Goal: Task Accomplishment & Management: Complete application form

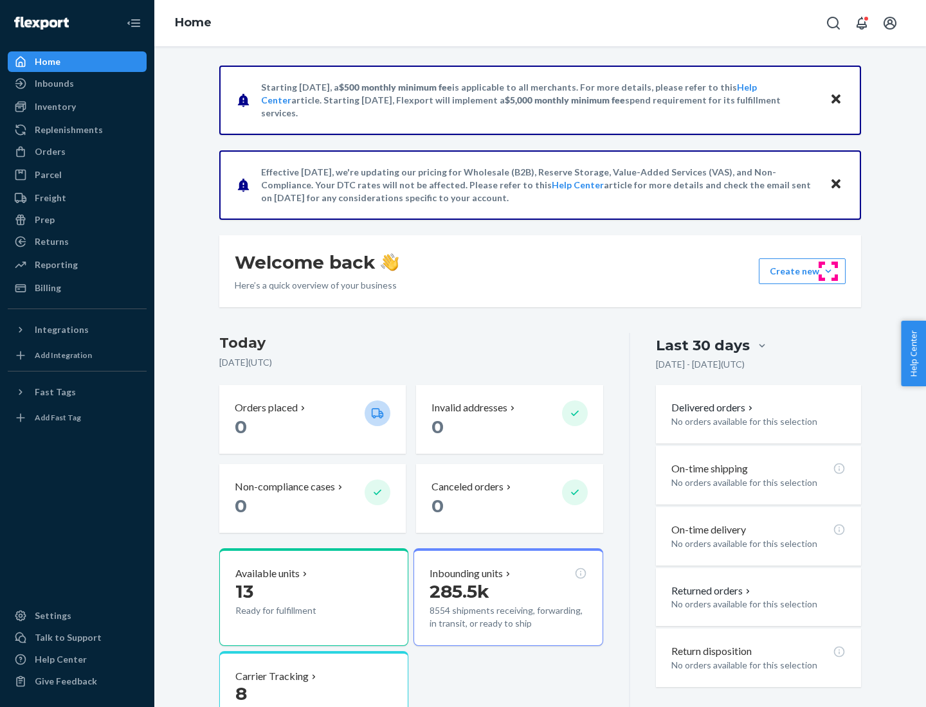
click at [828, 271] on button "Create new Create new inbound Create new order Create new product" at bounding box center [802, 271] width 87 height 26
click at [77, 84] on div "Inbounds" at bounding box center [77, 84] width 136 height 18
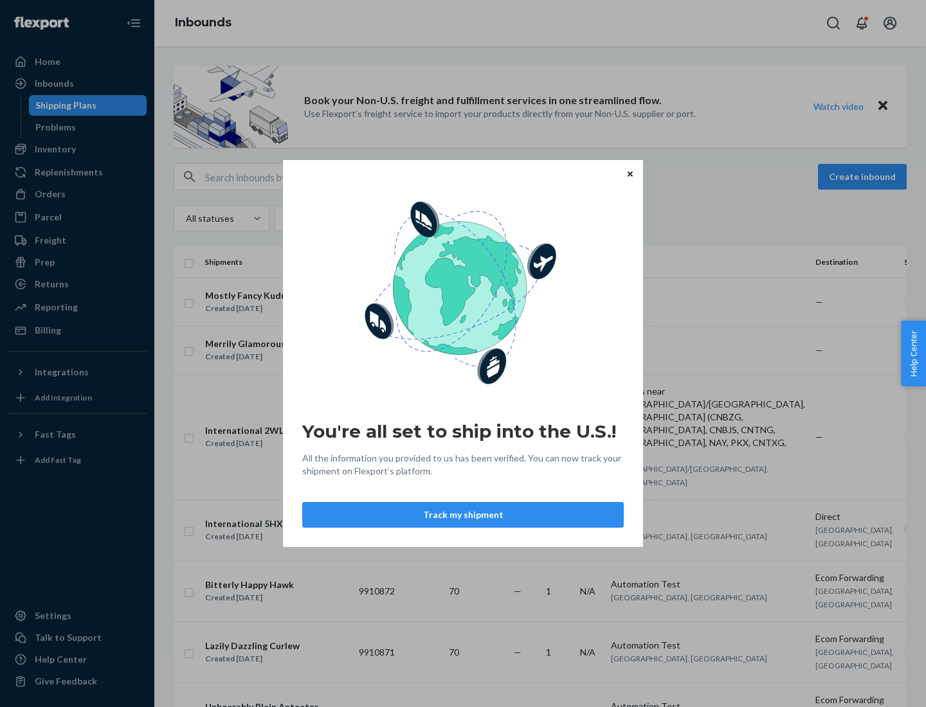
click at [77, 149] on div "You're all set to ship into the U.S.! All the information you provided to us ha…" at bounding box center [463, 353] width 926 height 707
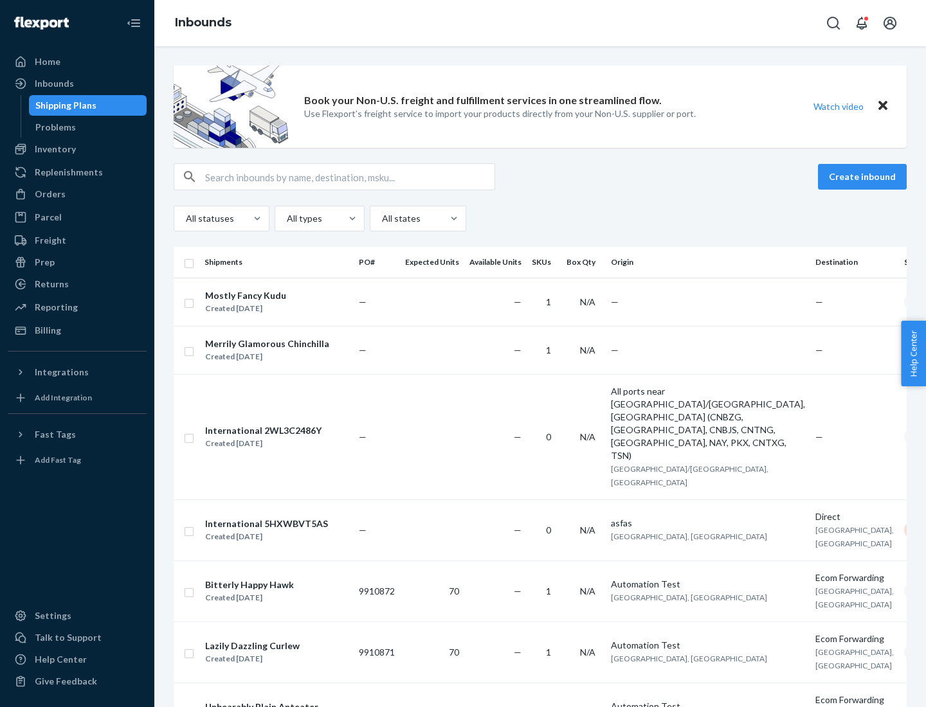
click at [540, 23] on div "Inbounds" at bounding box center [540, 23] width 772 height 46
click at [540, 219] on div "All statuses All types All states" at bounding box center [540, 219] width 733 height 26
click at [64, 105] on div "Shipping Plans" at bounding box center [65, 105] width 61 height 13
click at [864, 177] on button "Create inbound" at bounding box center [862, 177] width 89 height 26
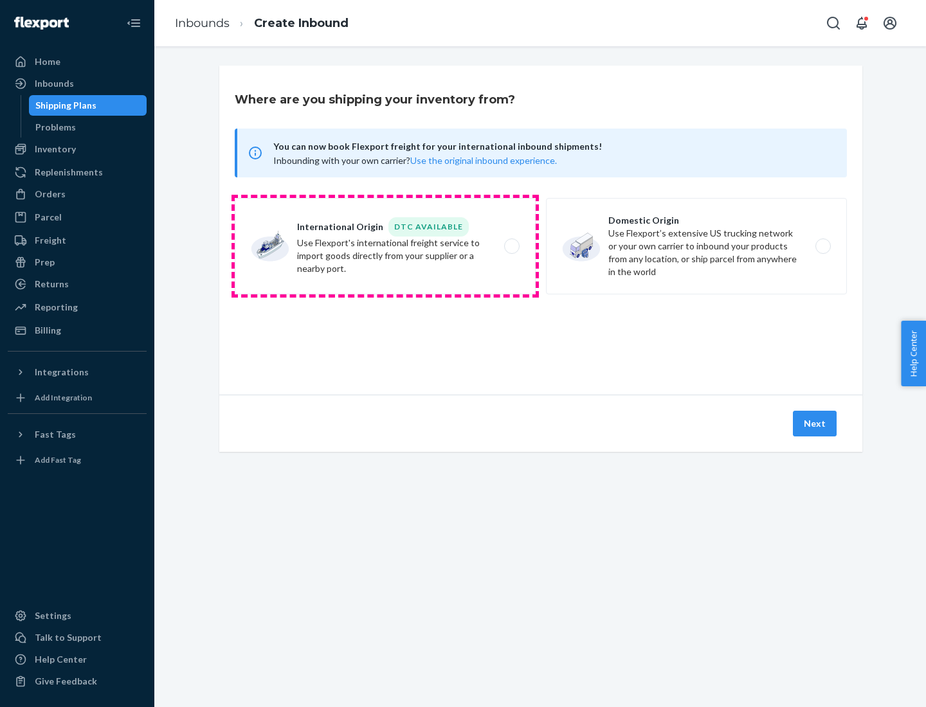
click at [385, 246] on label "International Origin DTC Available Use Flexport's international freight service…" at bounding box center [385, 246] width 301 height 96
click at [511, 246] on input "International Origin DTC Available Use Flexport's international freight service…" at bounding box center [515, 246] width 8 height 8
radio input "true"
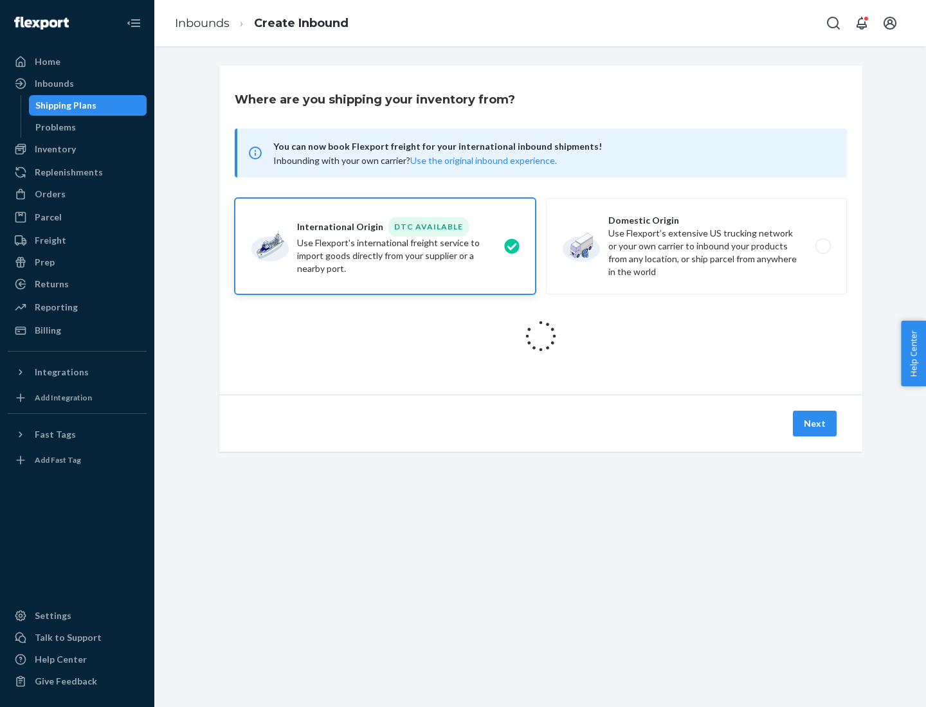
click at [541, 336] on icon at bounding box center [540, 336] width 41 height 41
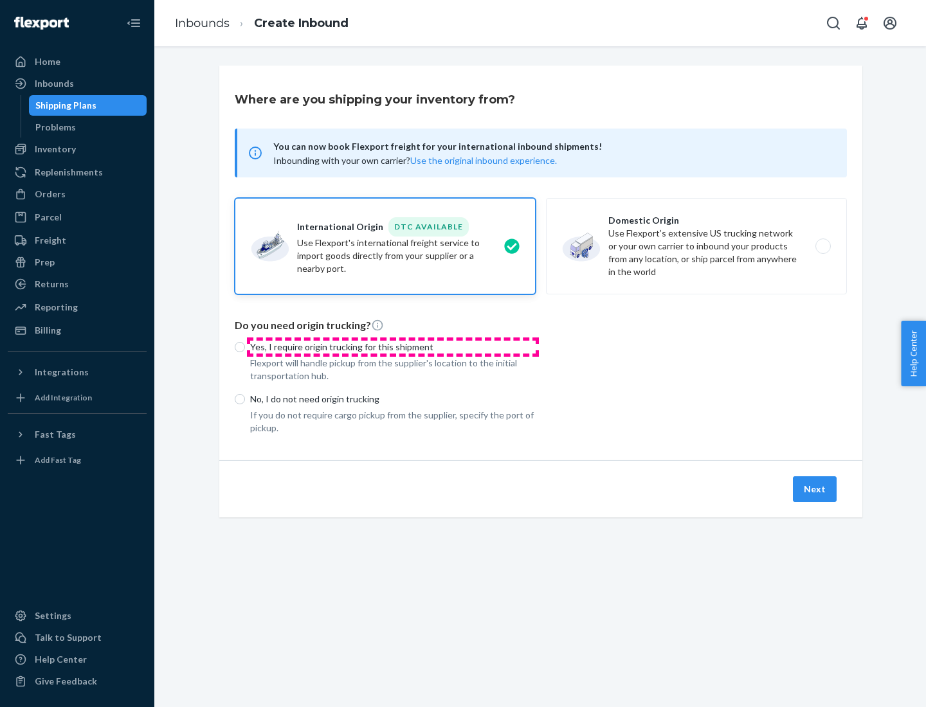
click at [393, 347] on p "Yes, I require origin trucking for this shipment" at bounding box center [392, 347] width 285 height 13
click at [245, 347] on input "Yes, I require origin trucking for this shipment" at bounding box center [240, 347] width 10 height 10
radio input "true"
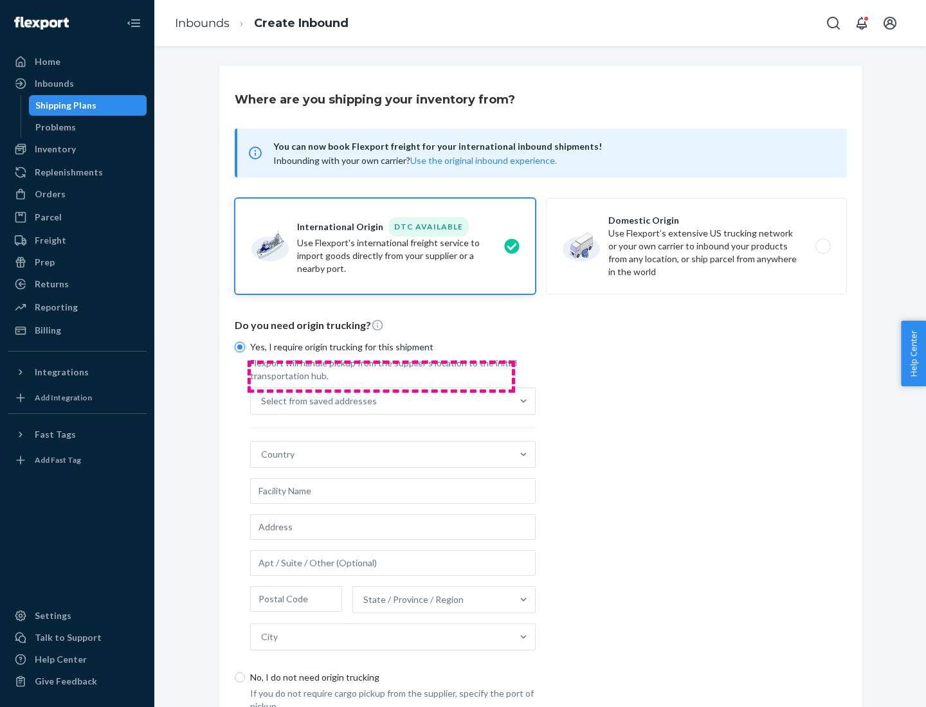
scroll to position [24, 0]
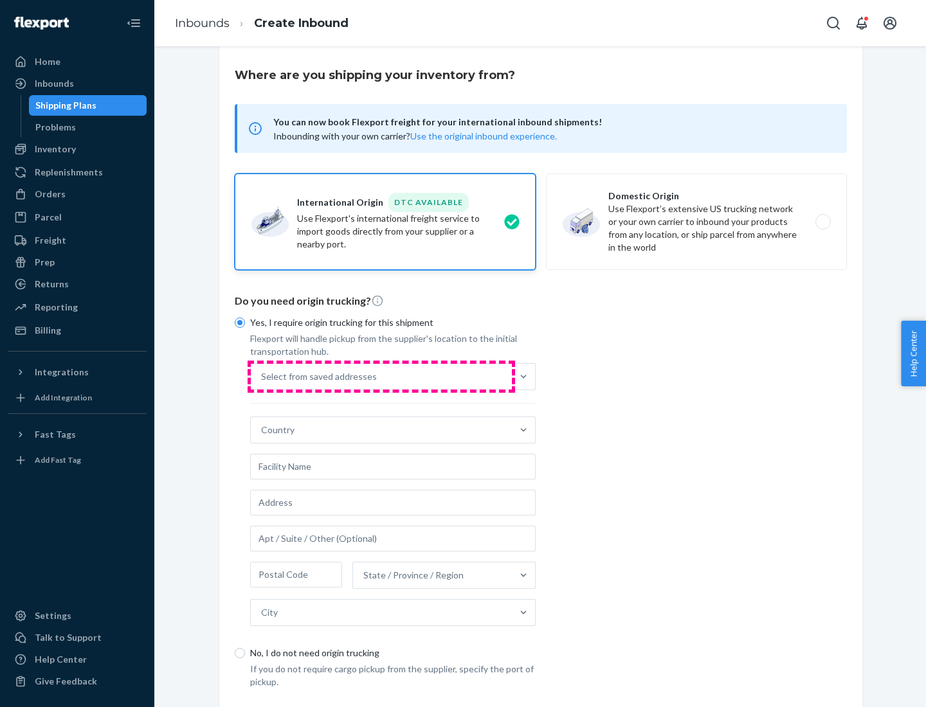
click at [381, 376] on div "Select from saved addresses" at bounding box center [381, 377] width 261 height 26
click at [262, 376] on input "Select from saved addresses" at bounding box center [261, 376] width 1 height 13
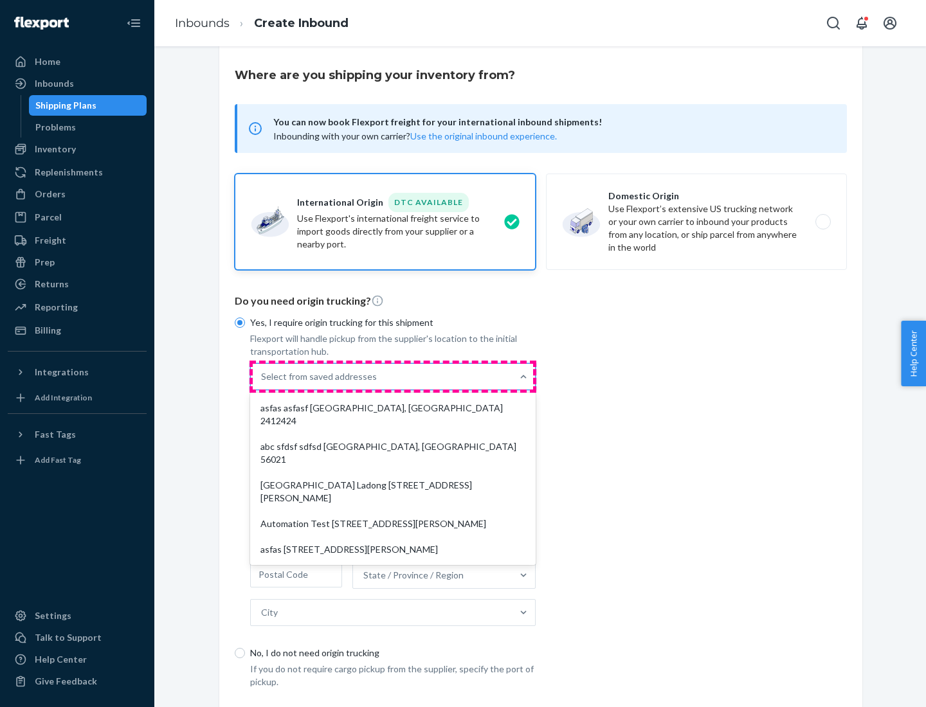
scroll to position [56, 0]
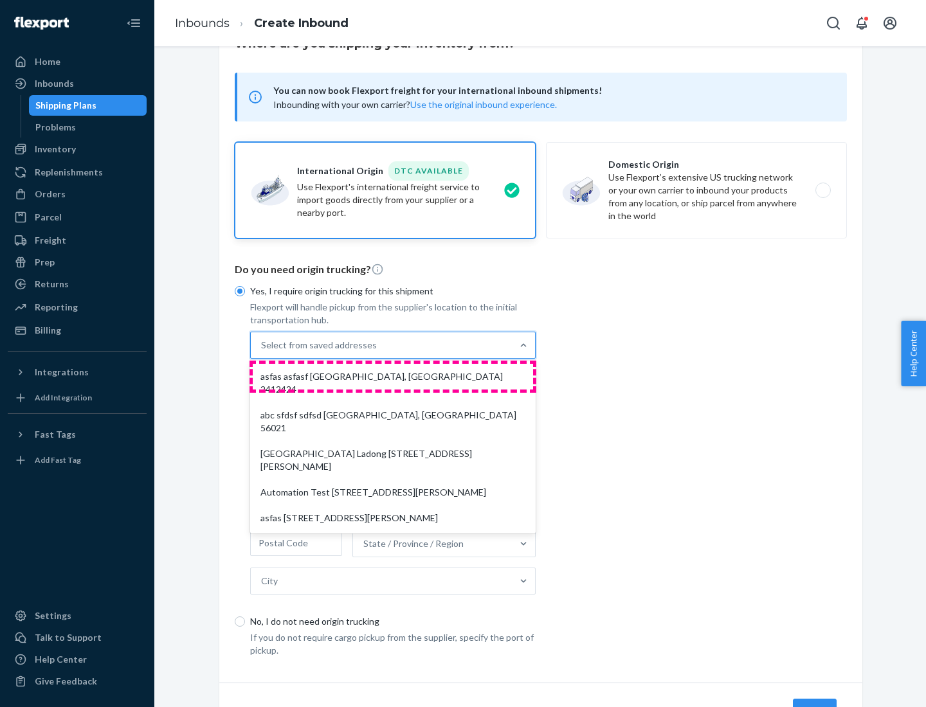
click at [393, 376] on div "asfas asfasf [GEOGRAPHIC_DATA], [GEOGRAPHIC_DATA] 2412424" at bounding box center [393, 383] width 280 height 39
click at [262, 352] on input "option asfas asfasf [GEOGRAPHIC_DATA], [GEOGRAPHIC_DATA] 2412424 focused, 1 of …" at bounding box center [261, 345] width 1 height 13
type input "asfas"
type input "asfasf"
type input "2412424"
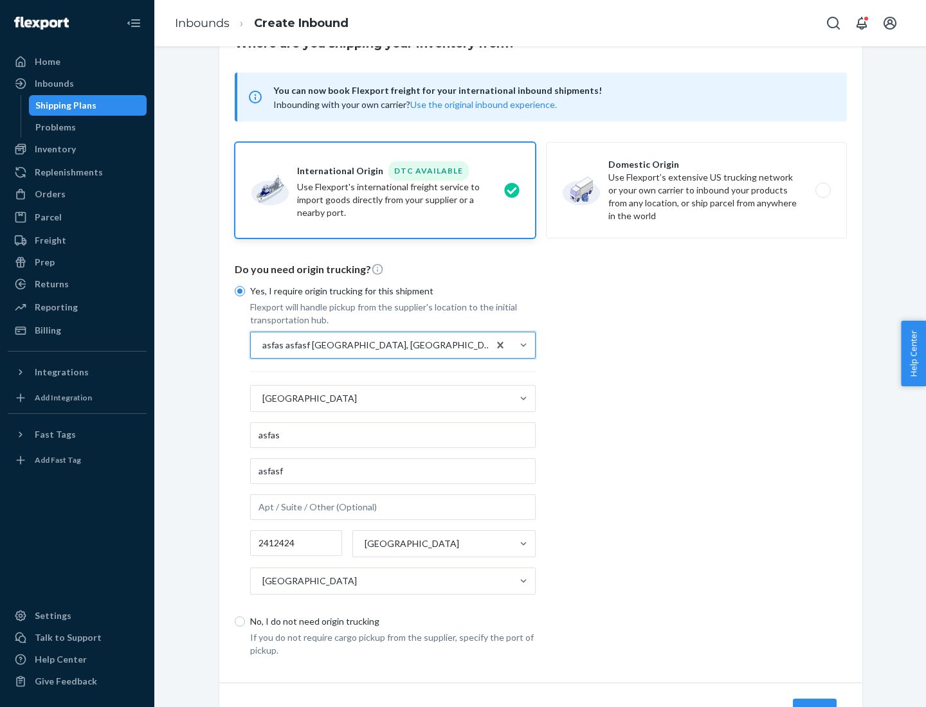
scroll to position [120, 0]
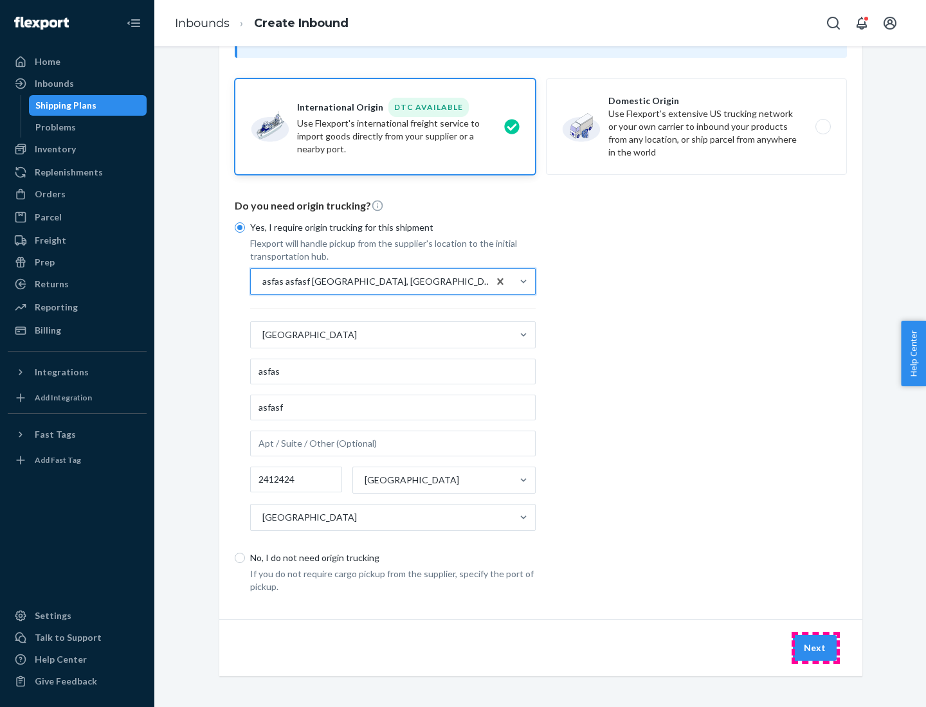
click at [815, 647] on button "Next" at bounding box center [815, 648] width 44 height 26
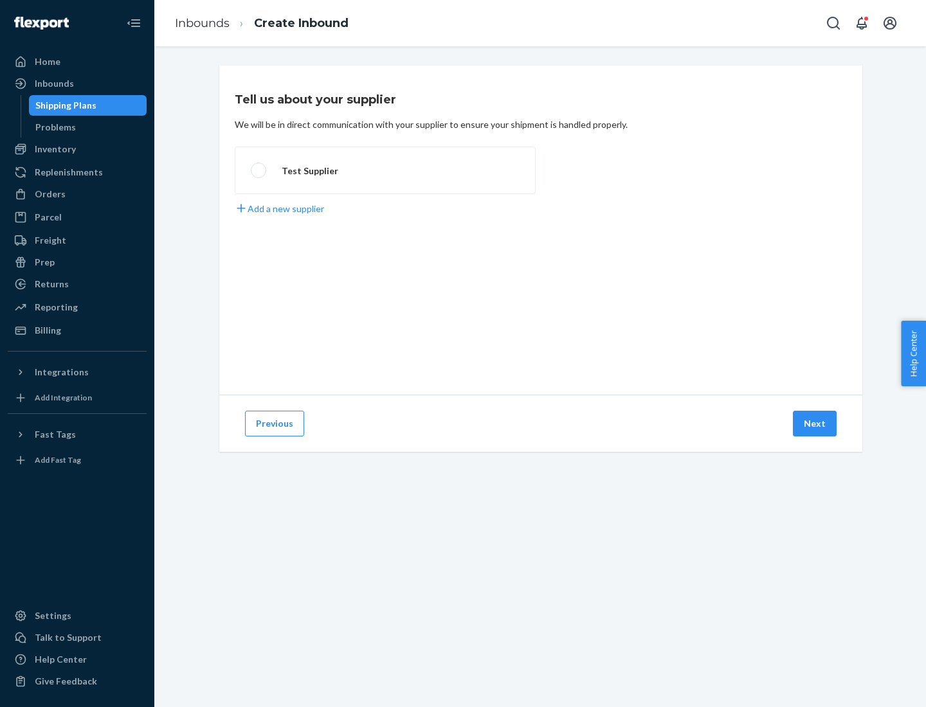
click at [385, 170] on label "Test Supplier" at bounding box center [385, 171] width 301 height 48
click at [259, 170] on input "Test Supplier" at bounding box center [255, 171] width 8 height 8
radio input "true"
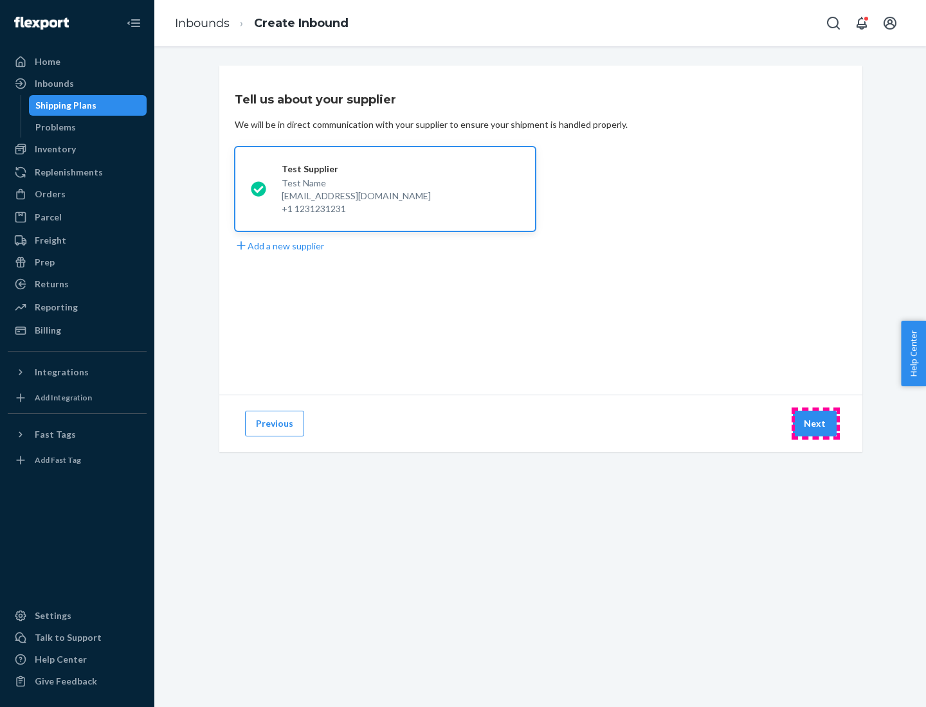
click at [815, 424] on button "Next" at bounding box center [815, 424] width 44 height 26
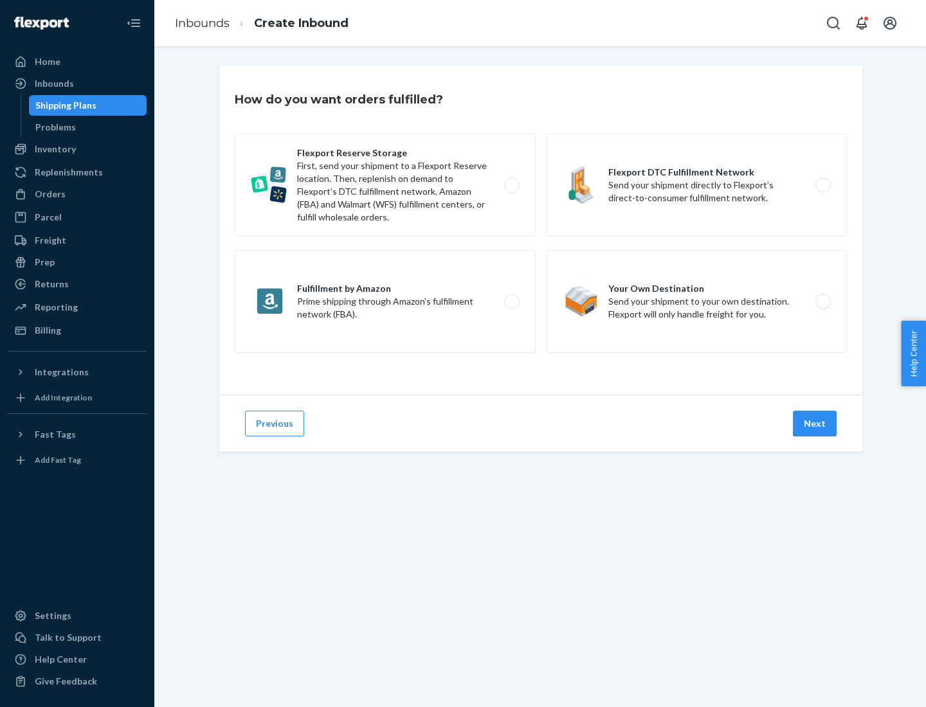
click at [385, 302] on label "Fulfillment by Amazon Prime shipping through Amazon’s fulfillment network (FBA)." at bounding box center [385, 301] width 301 height 103
click at [511, 302] on input "Fulfillment by Amazon Prime shipping through Amazon’s fulfillment network (FBA)." at bounding box center [515, 302] width 8 height 8
radio input "true"
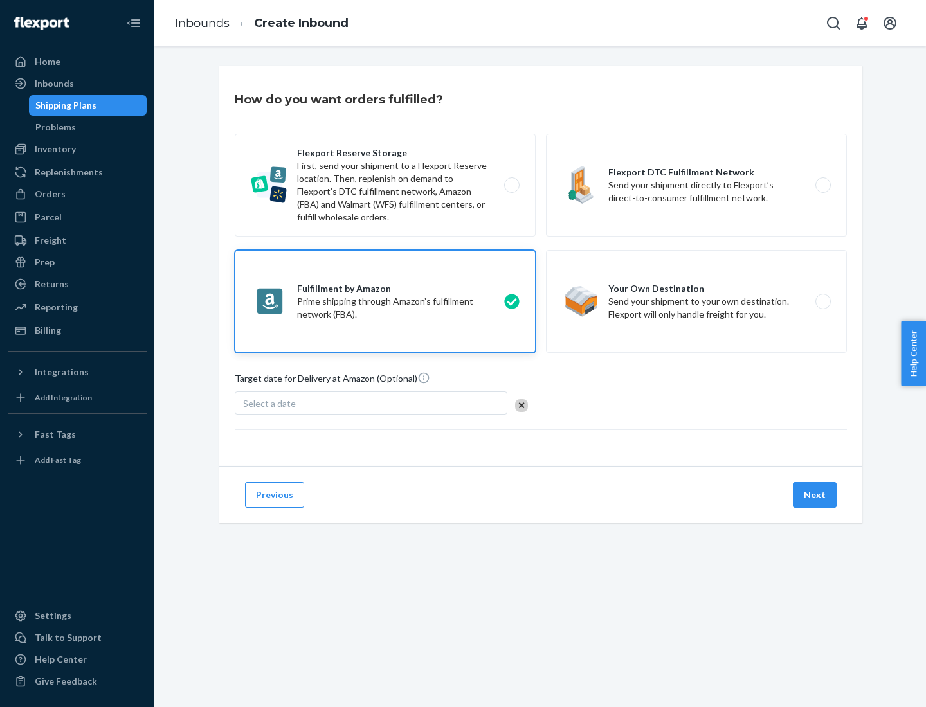
click at [815, 495] on button "Next" at bounding box center [815, 495] width 44 height 26
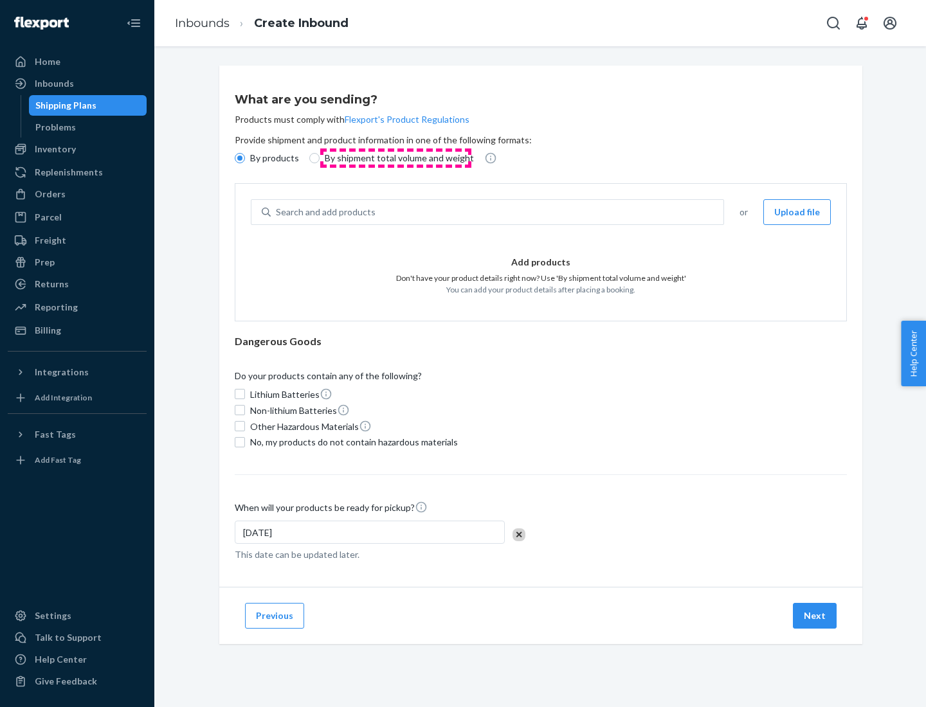
click at [395, 158] on p "By shipment total volume and weight" at bounding box center [399, 158] width 149 height 13
click at [320, 158] on input "By shipment total volume and weight" at bounding box center [314, 158] width 10 height 10
radio input "true"
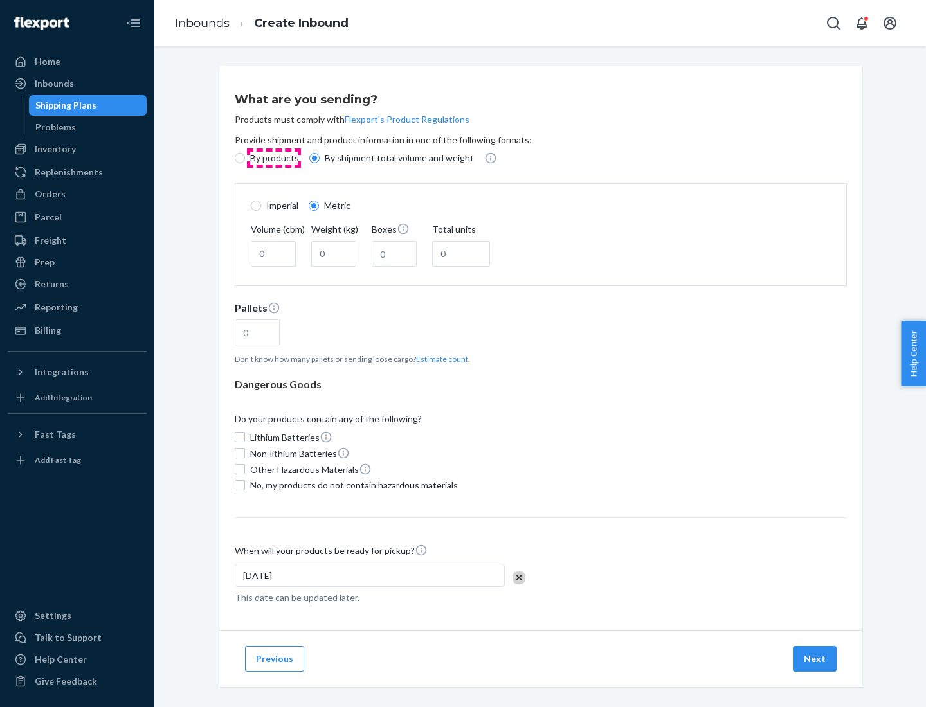
click at [273, 158] on p "By products" at bounding box center [274, 158] width 49 height 13
click at [245, 158] on input "By products" at bounding box center [240, 158] width 10 height 10
radio input "true"
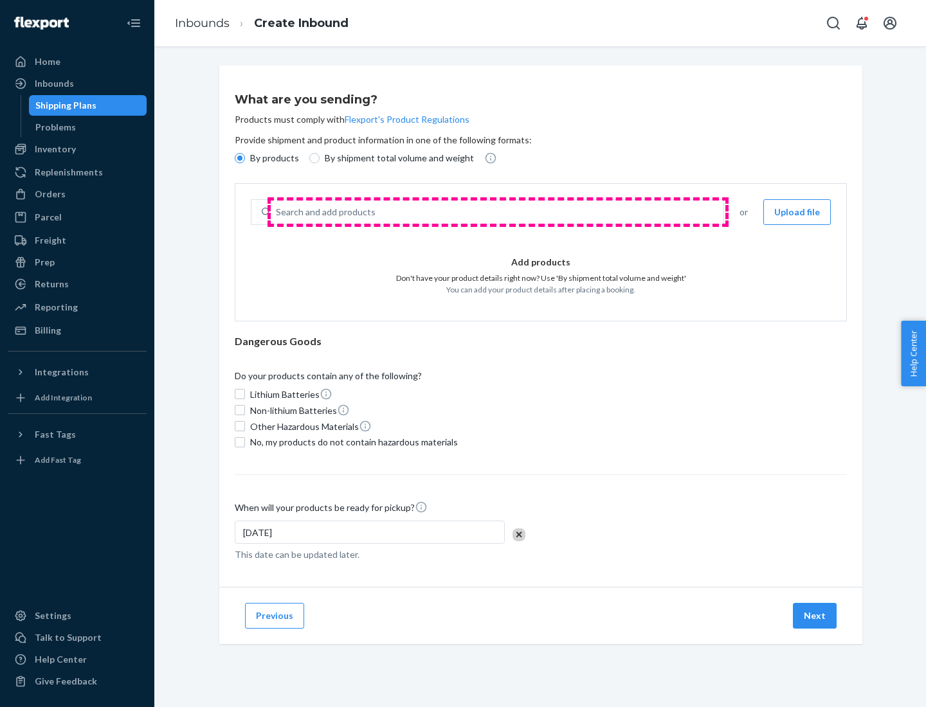
click at [498, 212] on div "Search and add products" at bounding box center [497, 212] width 453 height 23
click at [277, 212] on input "Search and add products" at bounding box center [276, 212] width 1 height 13
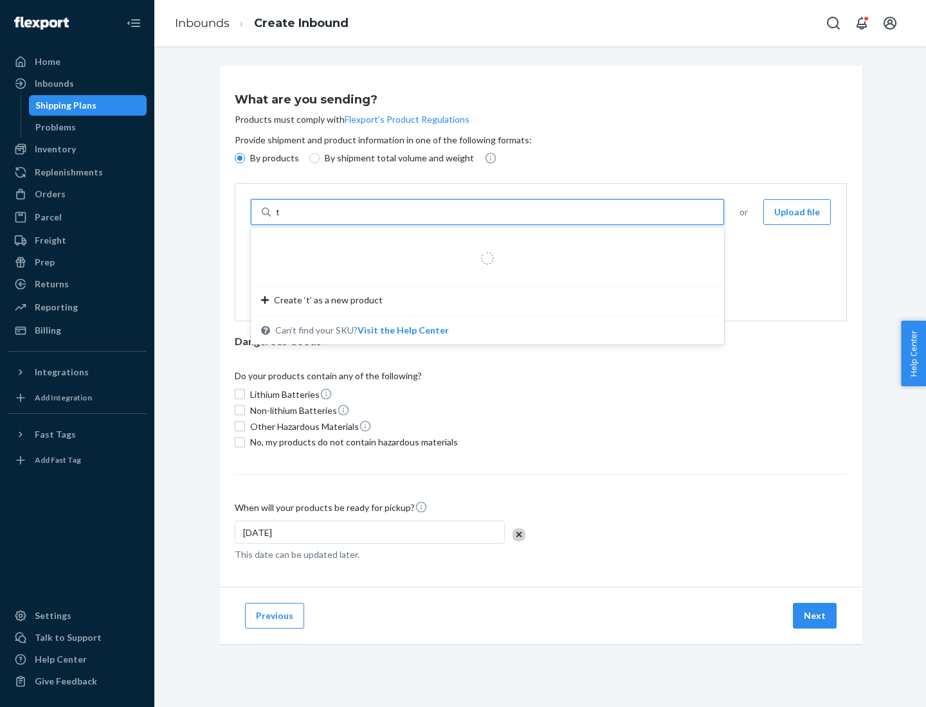
type input "test"
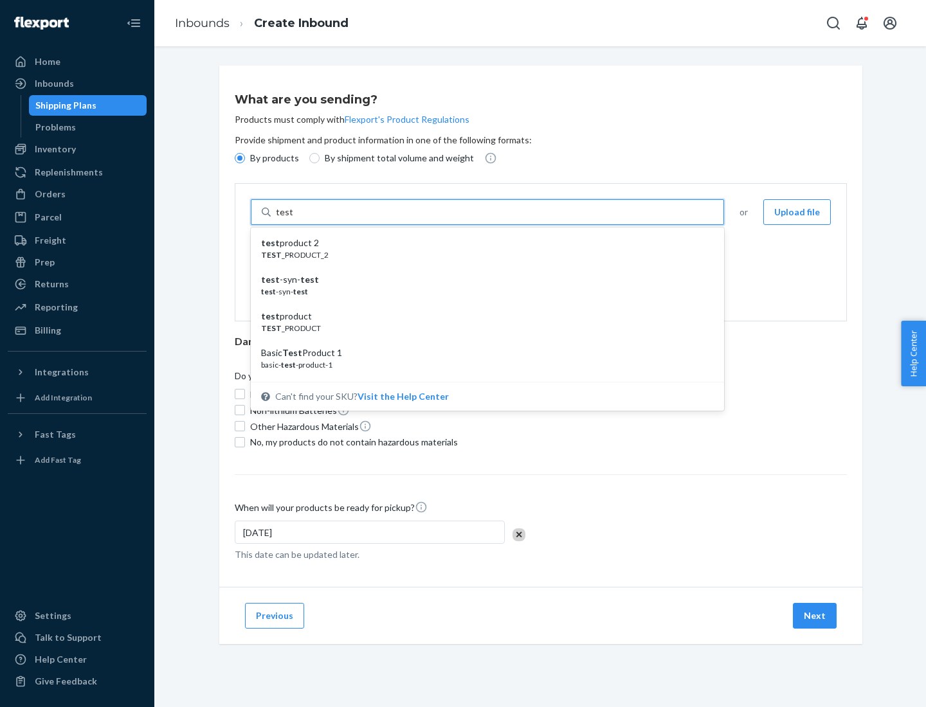
click at [483, 243] on div "test product 2" at bounding box center [482, 243] width 442 height 13
click at [293, 219] on input "test" at bounding box center [284, 212] width 17 height 13
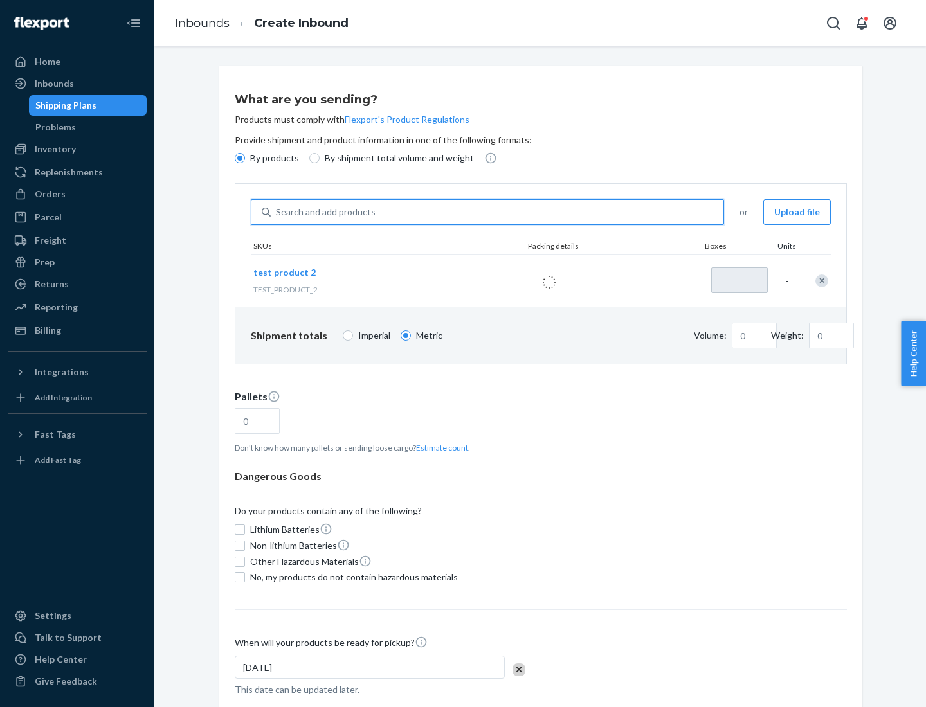
type input "1"
type input "0.02"
type input "22.23"
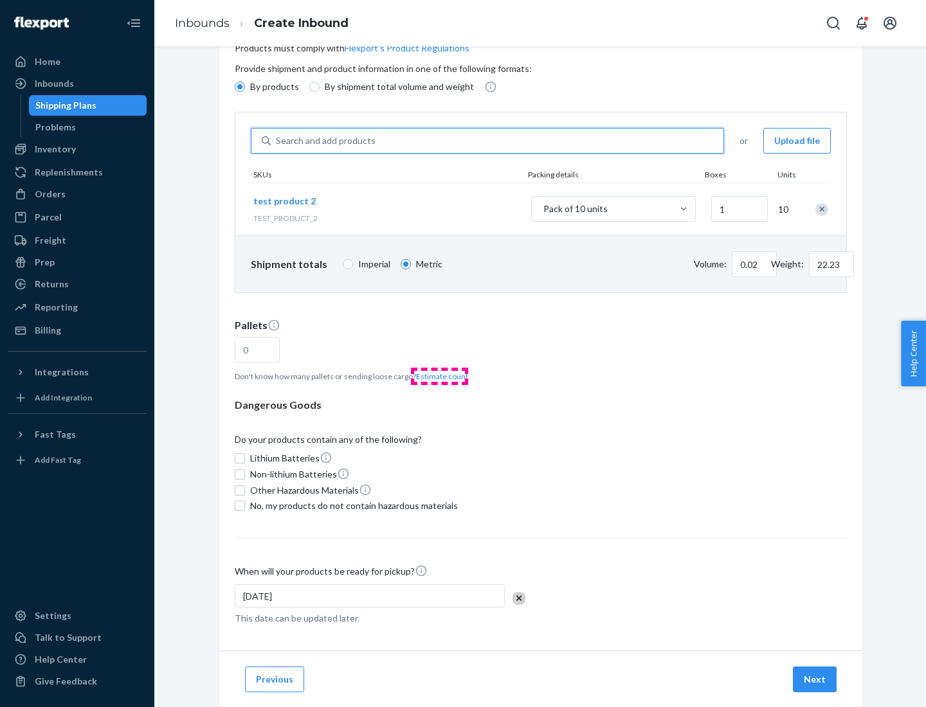
click at [439, 376] on button "Estimate count" at bounding box center [442, 376] width 52 height 11
type input "1"
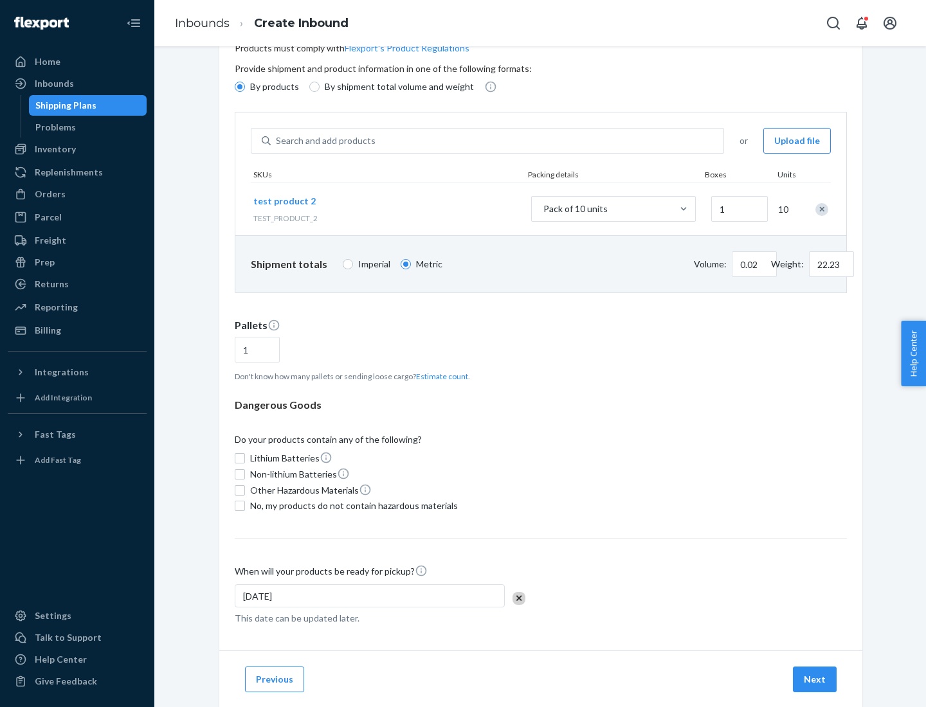
scroll to position [103, 0]
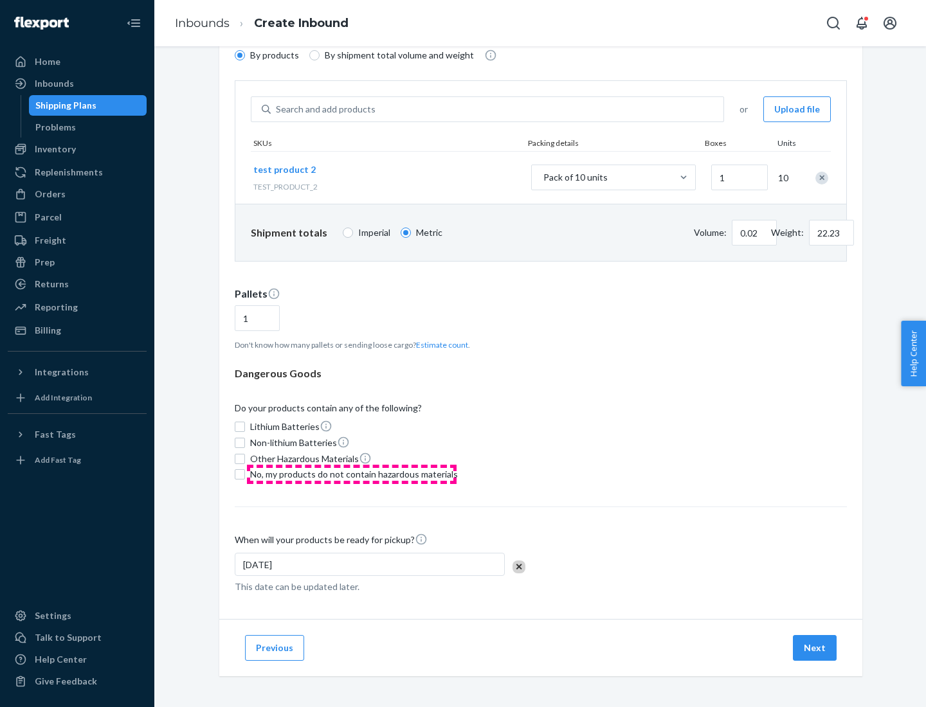
click at [352, 475] on span "No, my products do not contain hazardous materials" at bounding box center [354, 474] width 208 height 13
click at [245, 475] on input "No, my products do not contain hazardous materials" at bounding box center [240, 474] width 10 height 10
checkbox input "true"
click at [815, 648] on button "Next" at bounding box center [815, 648] width 44 height 26
